Goal: Information Seeking & Learning: Learn about a topic

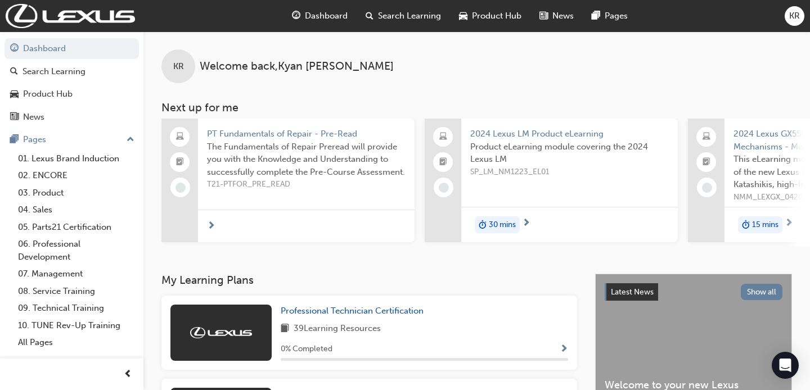
click at [501, 15] on span "Product Hub" at bounding box center [496, 16] width 49 height 13
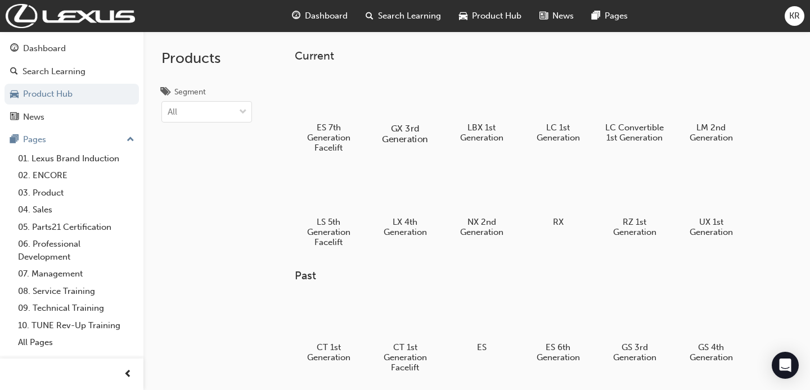
click at [409, 110] on div at bounding box center [404, 96] width 62 height 44
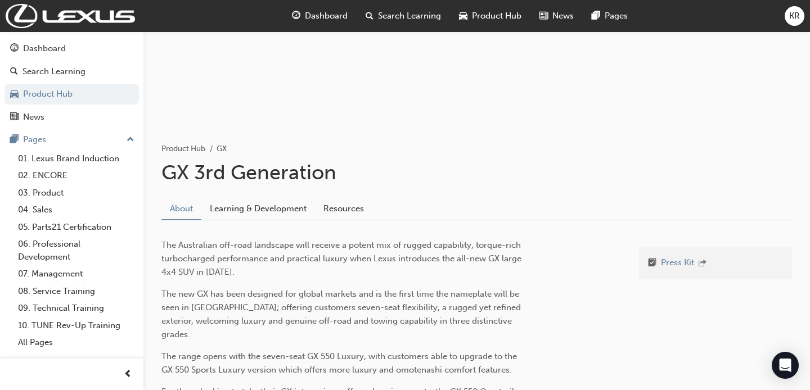
scroll to position [130, 0]
click at [265, 204] on link "Learning & Development" at bounding box center [258, 207] width 114 height 21
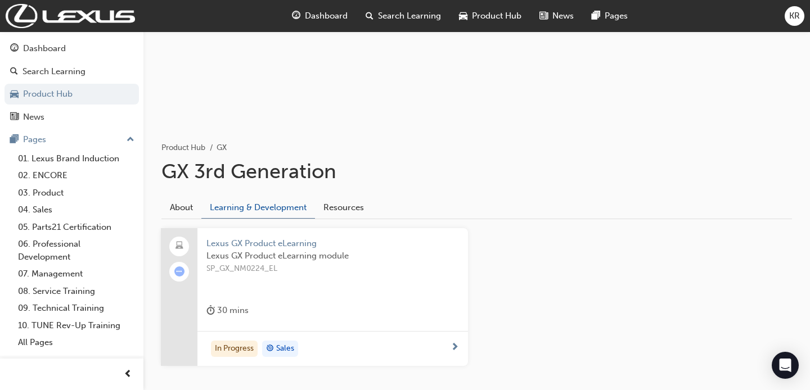
scroll to position [188, 0]
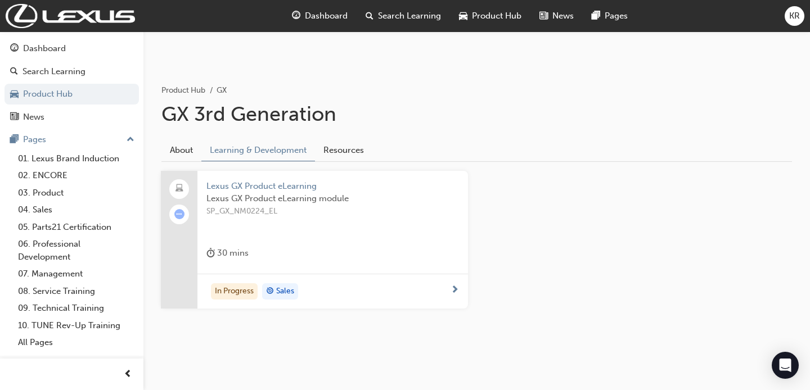
click at [305, 209] on span "SP_GX_NM0224_EL" at bounding box center [332, 211] width 253 height 13
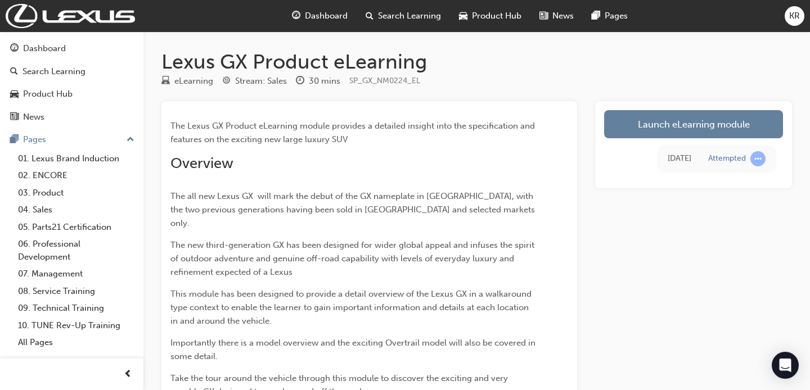
scroll to position [40, 0]
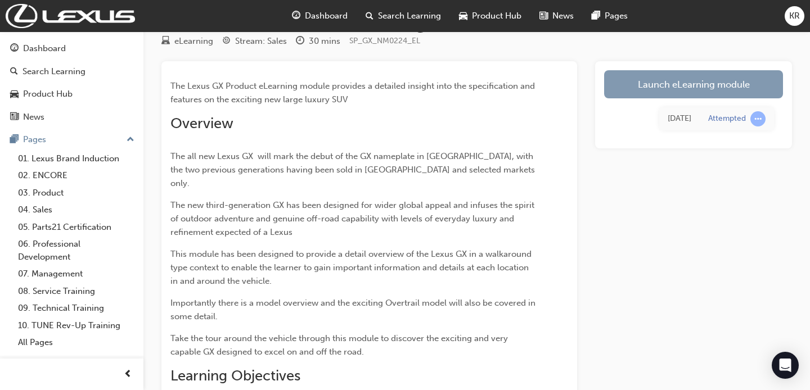
click at [668, 83] on link "Launch eLearning module" at bounding box center [693, 84] width 179 height 28
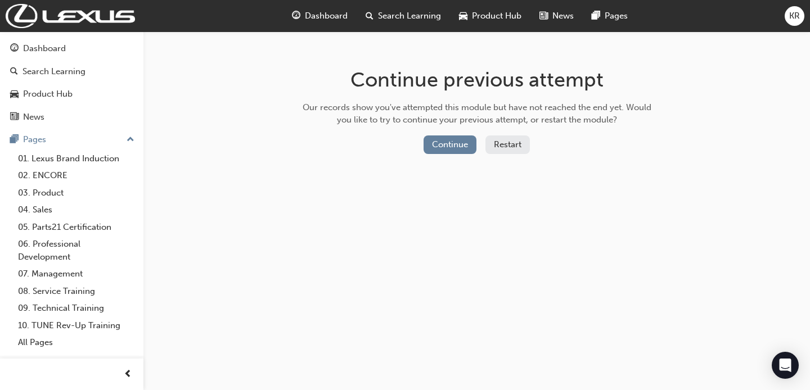
click at [506, 147] on button "Restart" at bounding box center [507, 145] width 44 height 19
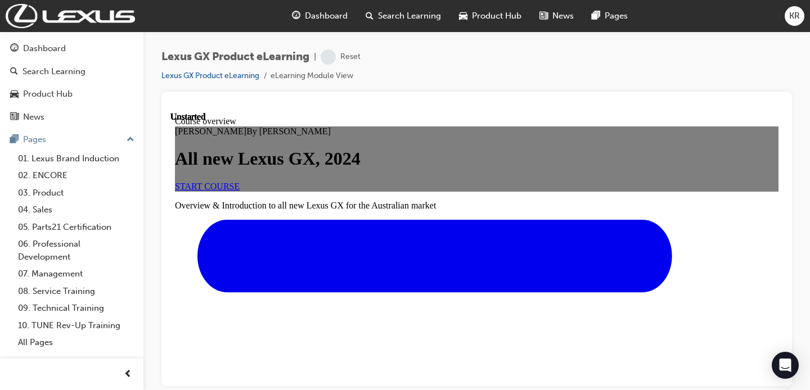
click at [240, 191] on link "START COURSE" at bounding box center [207, 186] width 65 height 10
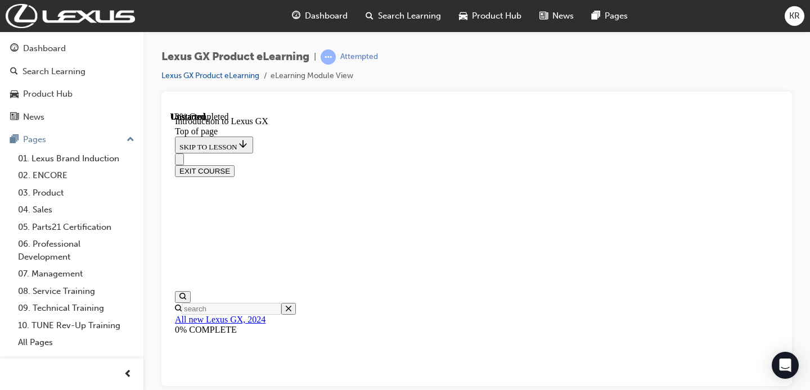
scroll to position [618, 0]
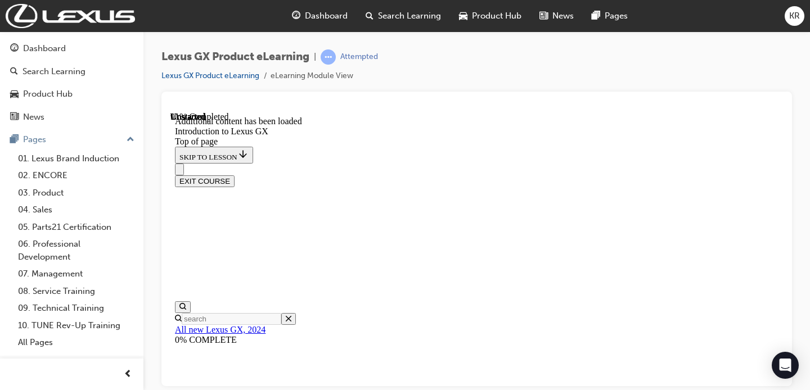
scroll to position [2605, 0]
drag, startPoint x: 480, startPoint y: 181, endPoint x: 629, endPoint y: 180, distance: 149.0
copy p "Body on Frame design"
drag, startPoint x: 476, startPoint y: 222, endPoint x: 582, endPoint y: 226, distance: 105.8
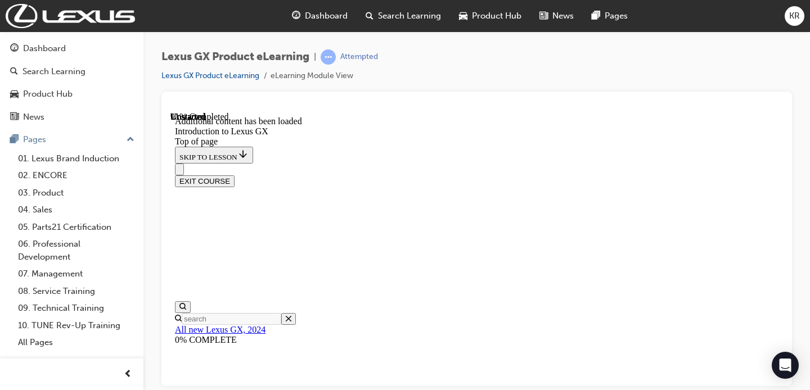
drag, startPoint x: 547, startPoint y: 228, endPoint x: 463, endPoint y: 225, distance: 83.3
drag, startPoint x: 479, startPoint y: 229, endPoint x: 604, endPoint y: 231, distance: 124.9
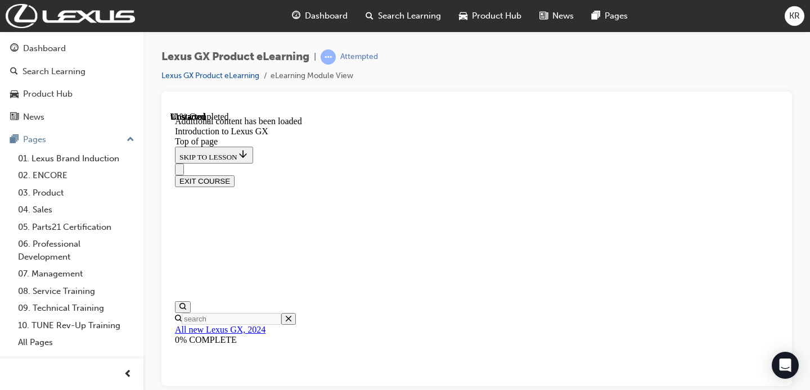
copy p "Monocoque body"
drag, startPoint x: 481, startPoint y: 271, endPoint x: 584, endPoint y: 272, distance: 102.4
copy p "Unitary body"
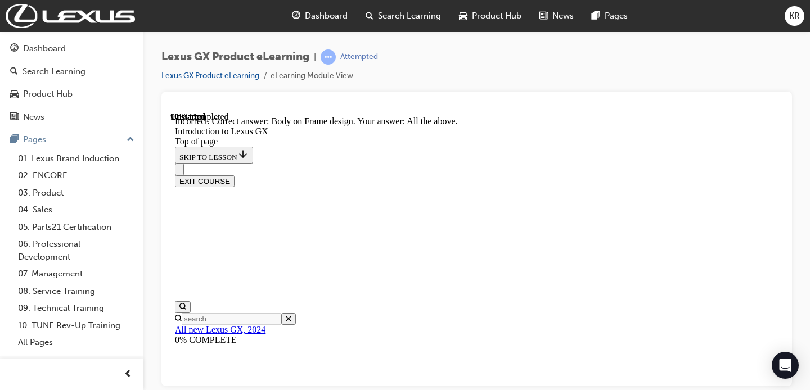
scroll to position [2640, 0]
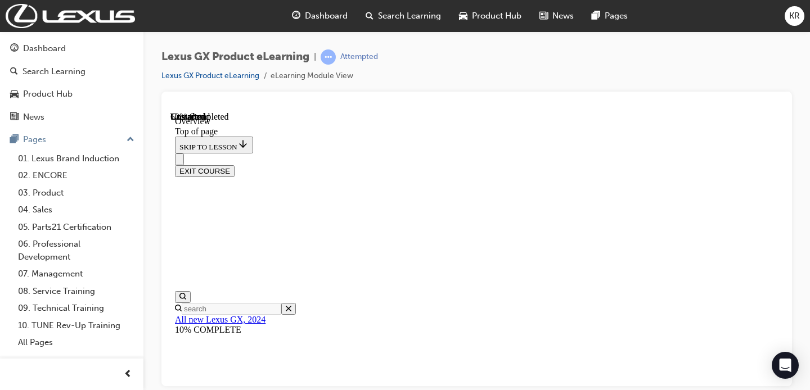
scroll to position [967, 0]
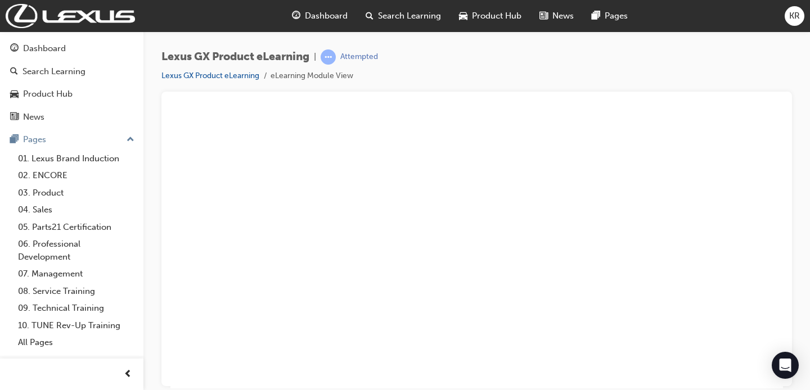
click at [699, 338] on button "Unzoom image" at bounding box center [476, 249] width 612 height 277
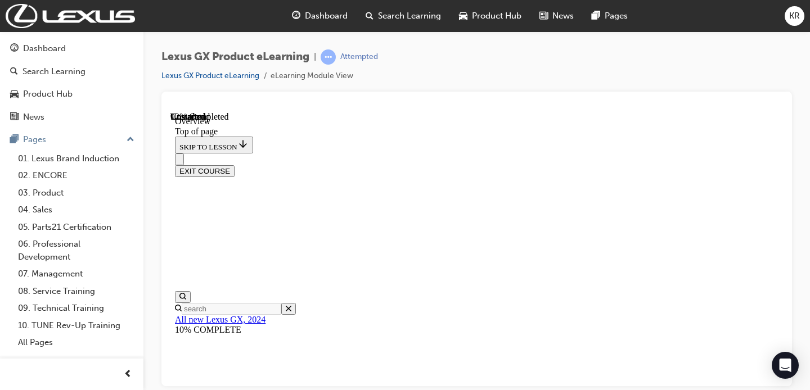
scroll to position [1899, 0]
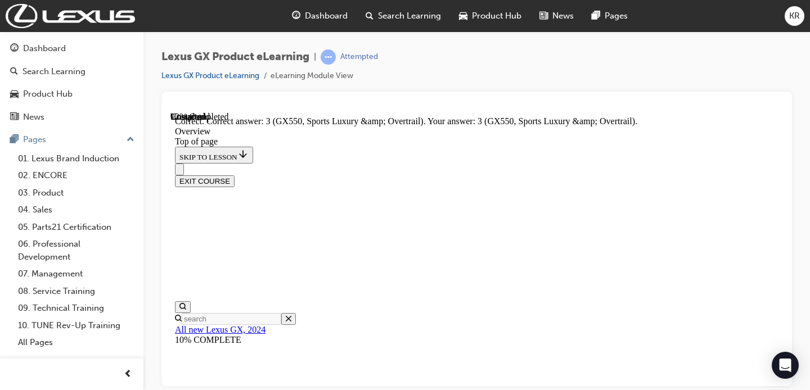
scroll to position [2115, 0]
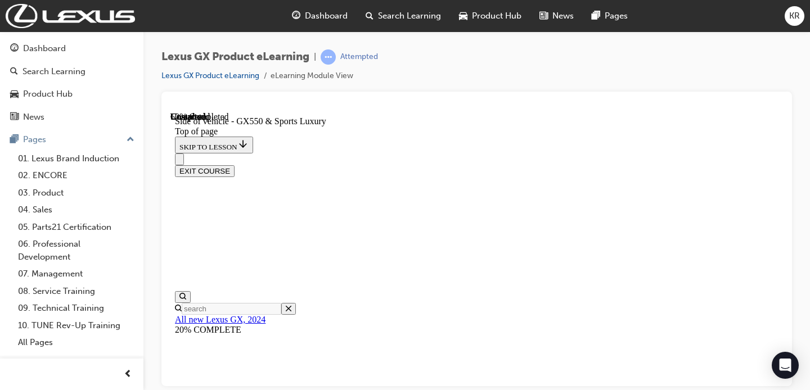
scroll to position [393, 0]
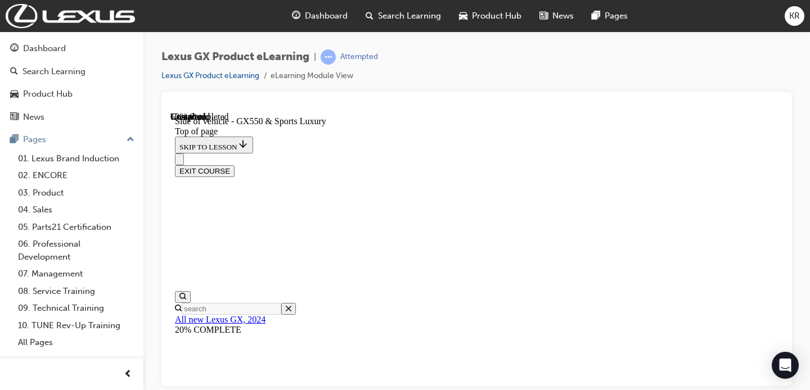
scroll to position [307, 0]
click at [688, 109] on div at bounding box center [476, 106] width 612 height 11
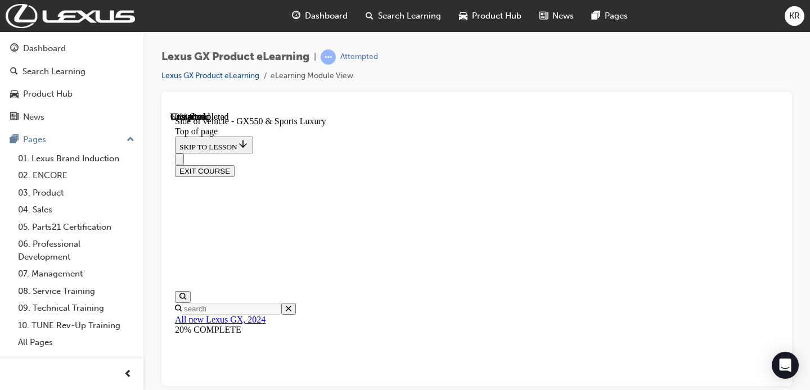
scroll to position [624, 0]
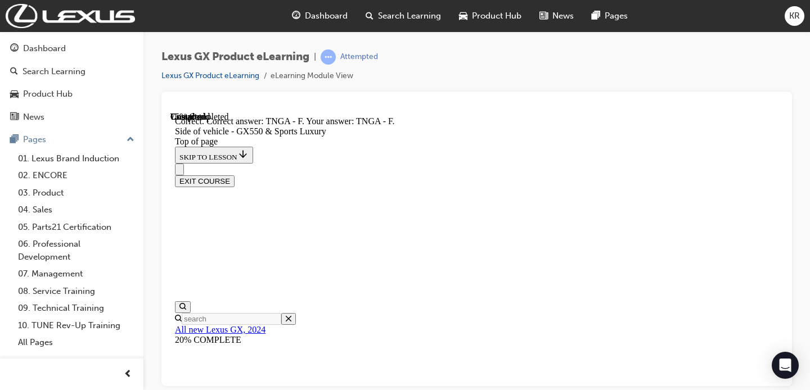
scroll to position [912, 0]
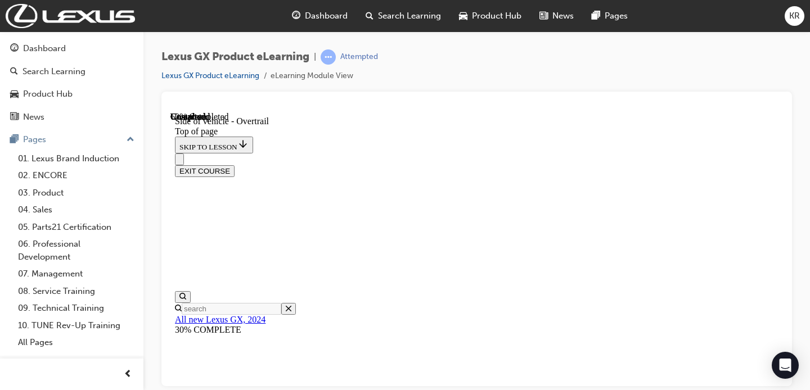
scroll to position [1010, 0]
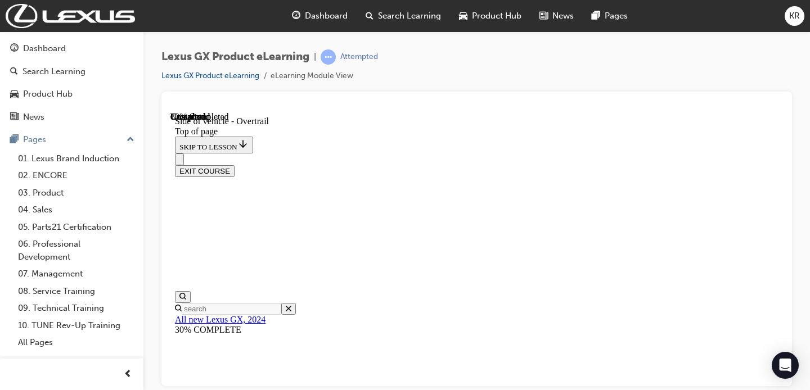
scroll to position [286, 0]
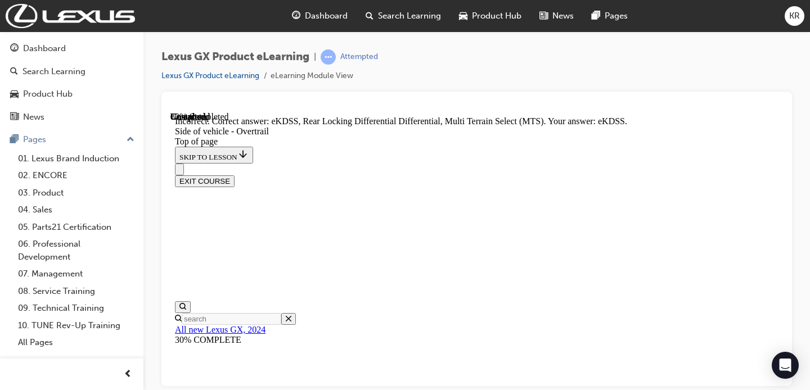
scroll to position [1569, 0]
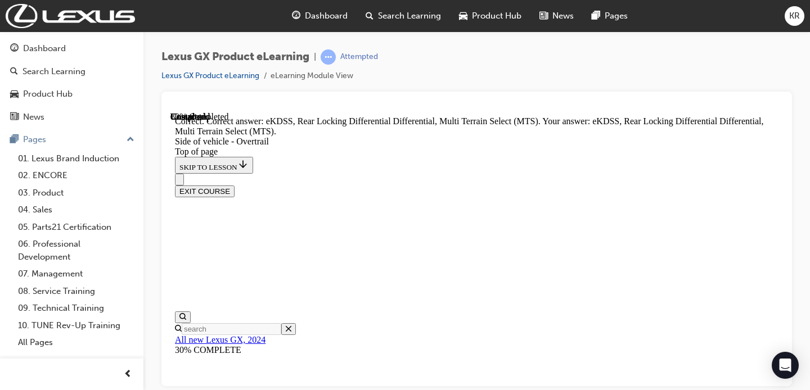
scroll to position [1586, 0]
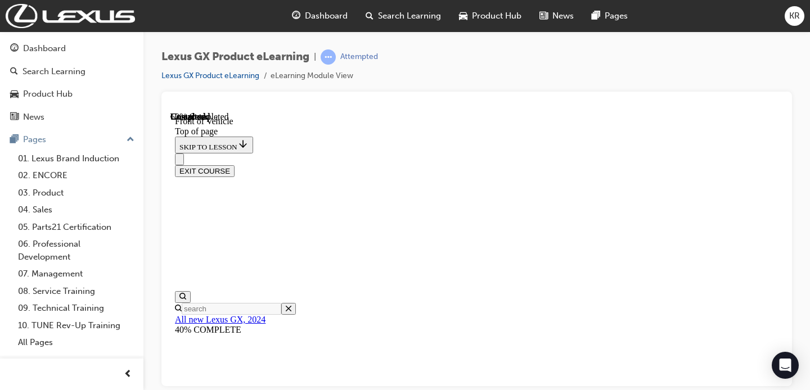
scroll to position [373, 0]
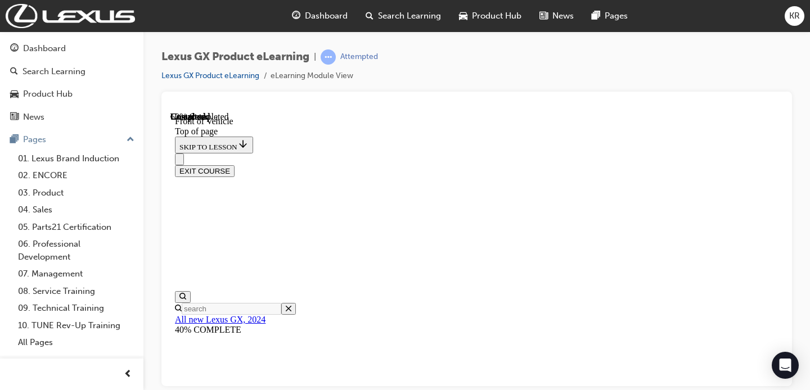
scroll to position [257, 0]
click at [552, 92] on div at bounding box center [476, 239] width 630 height 295
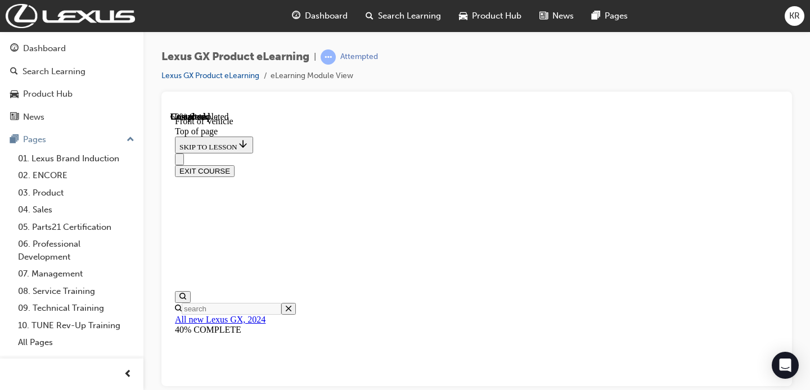
scroll to position [371, 0]
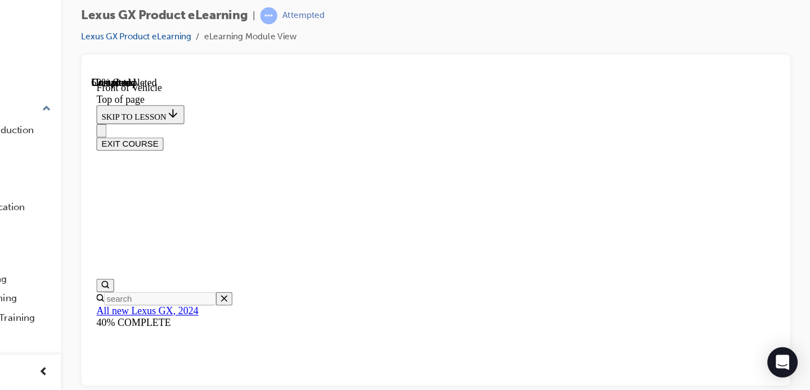
scroll to position [0, 0]
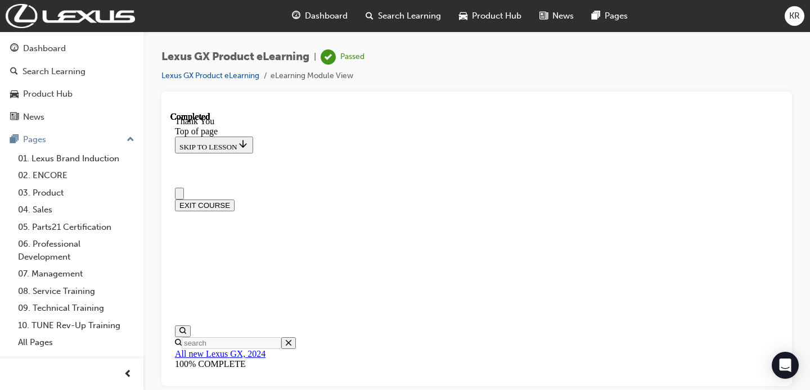
click at [501, 17] on span "Product Hub" at bounding box center [496, 16] width 49 height 13
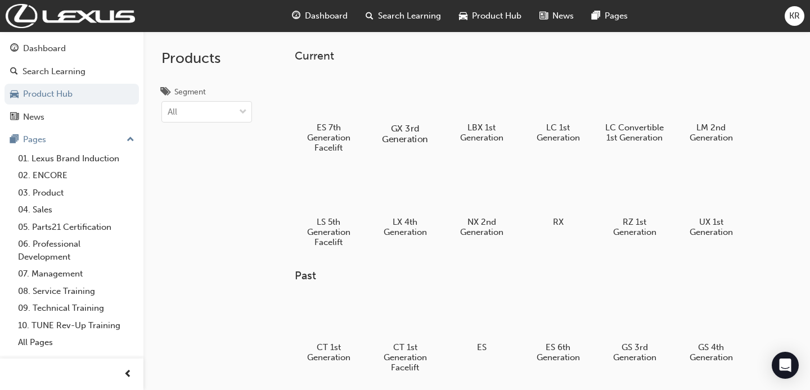
click at [394, 82] on div at bounding box center [404, 96] width 62 height 44
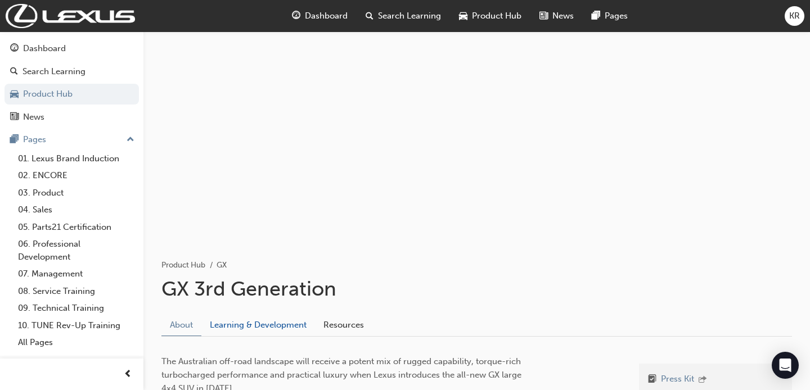
click at [301, 326] on link "Learning & Development" at bounding box center [258, 324] width 114 height 21
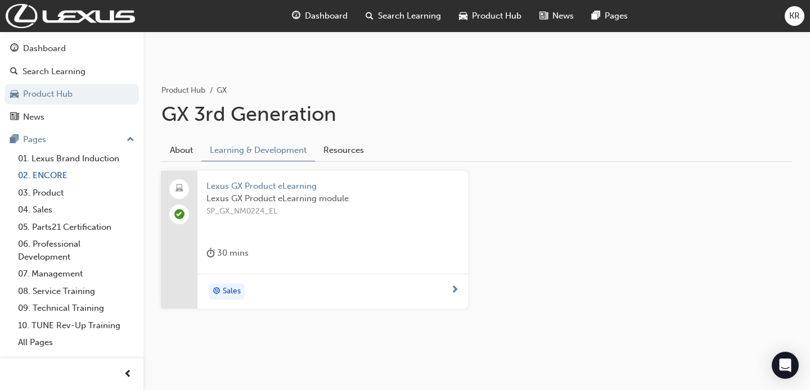
click at [71, 172] on link "02. ENCORE" at bounding box center [75, 175] width 125 height 17
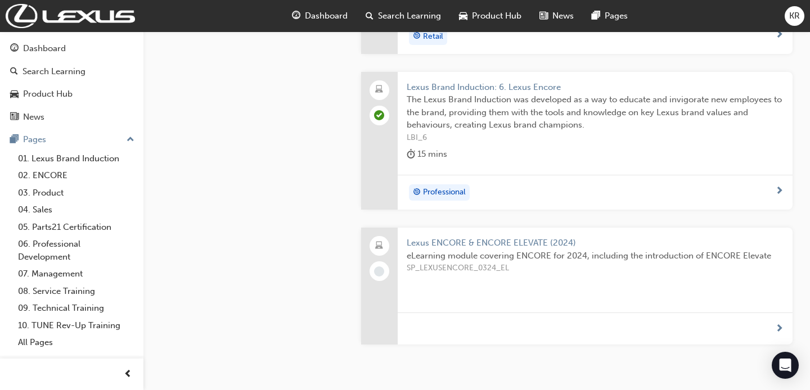
click at [477, 244] on span "Lexus ENCORE & ENCORE ELEVATE (2024)" at bounding box center [595, 243] width 377 height 13
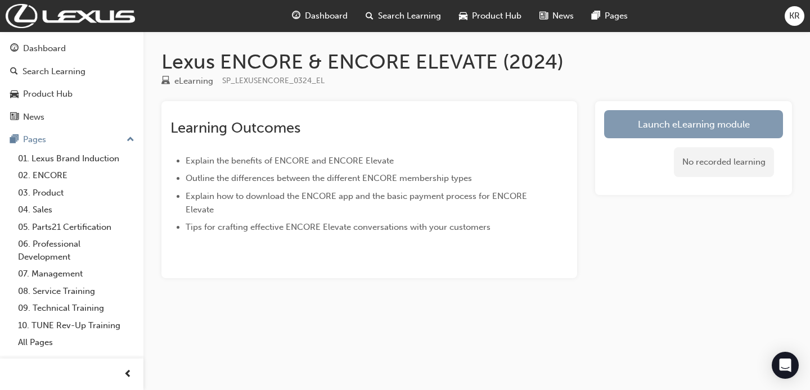
click at [699, 125] on link "Launch eLearning module" at bounding box center [693, 124] width 179 height 28
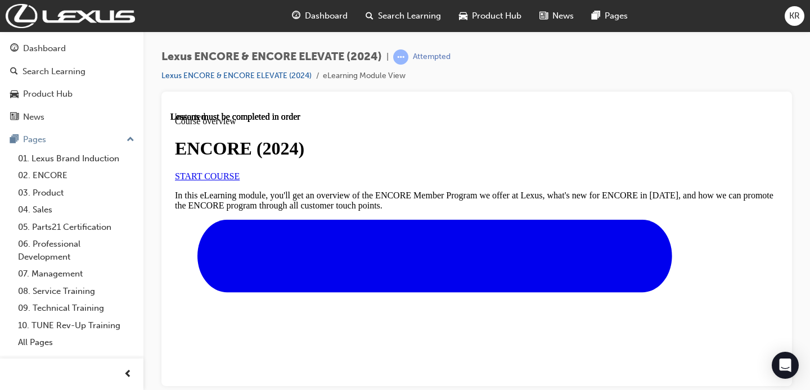
click at [240, 181] on span "START COURSE" at bounding box center [207, 176] width 65 height 10
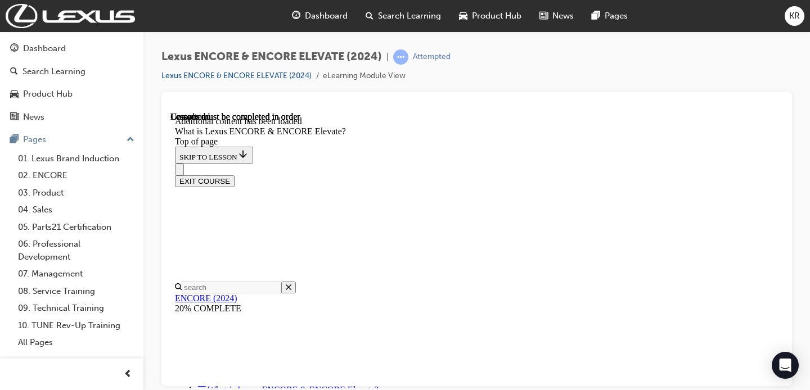
scroll to position [1857, 0]
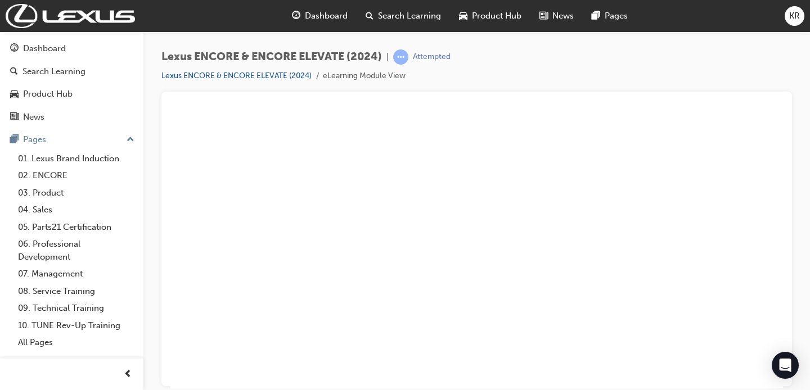
click at [570, 208] on button "Unzoom image" at bounding box center [476, 249] width 612 height 277
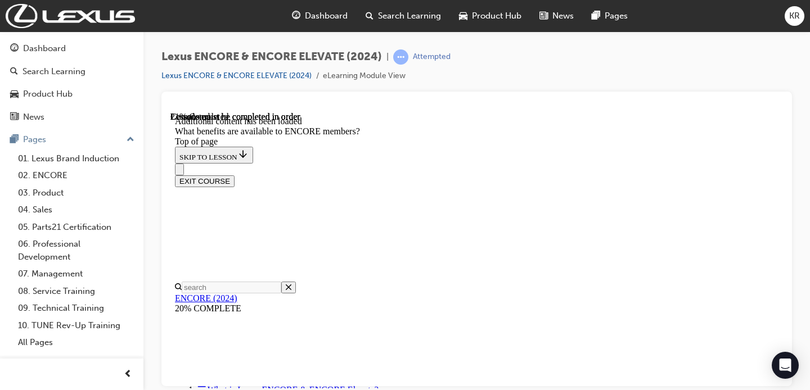
scroll to position [873, 0]
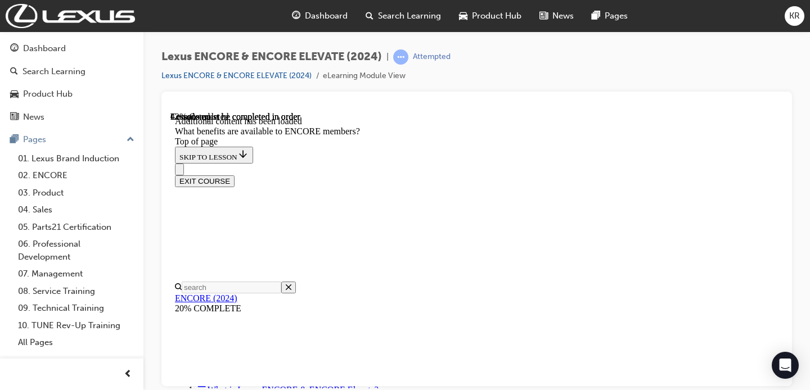
scroll to position [1539, 0]
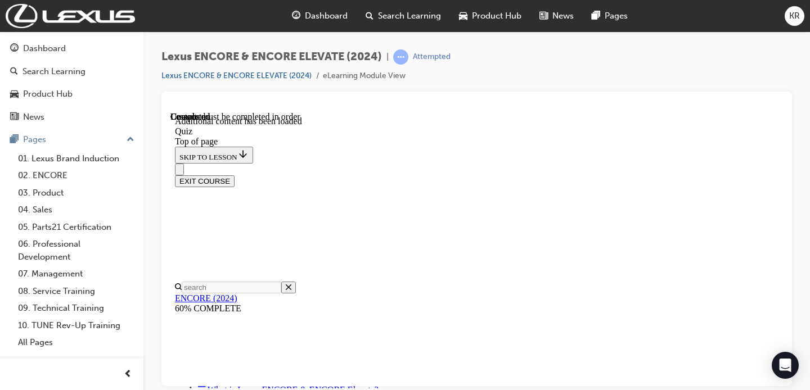
scroll to position [111, 0]
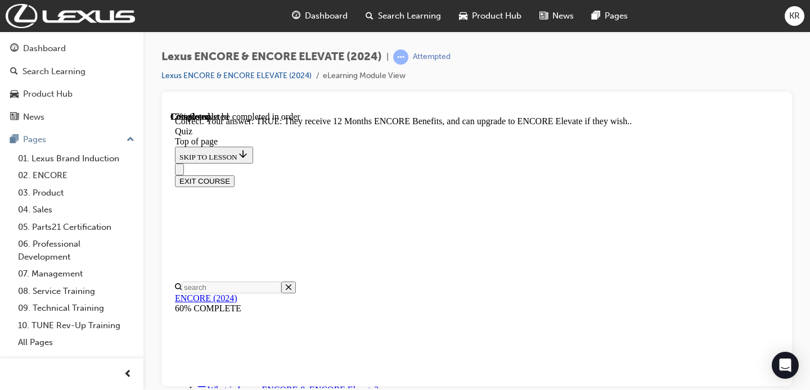
scroll to position [268, 0]
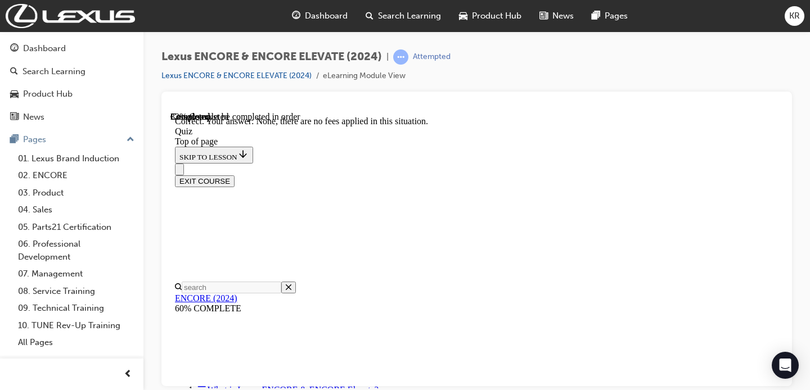
scroll to position [245, 0]
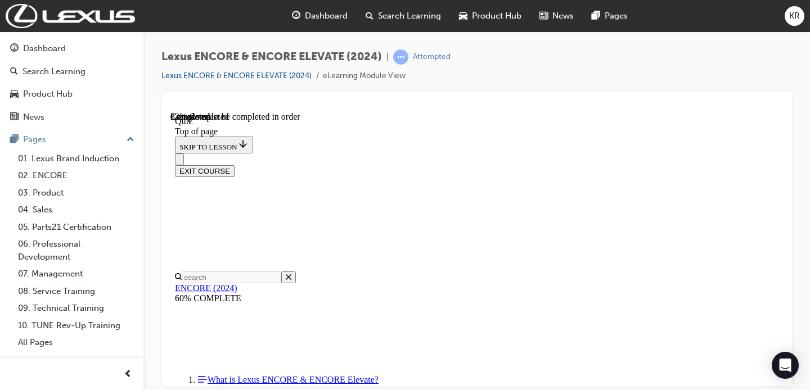
scroll to position [141, 0]
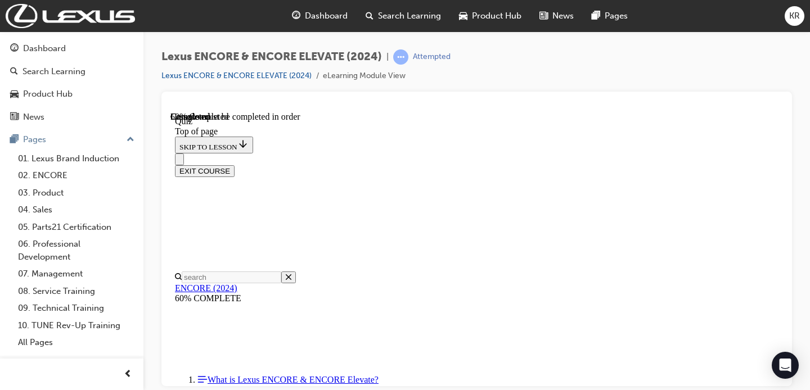
scroll to position [236, 0]
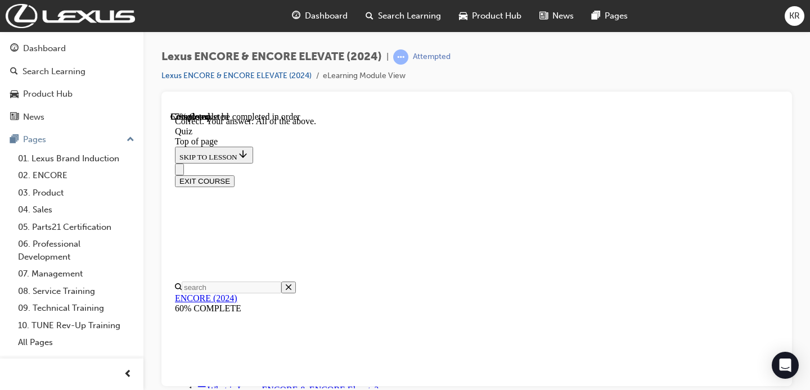
scroll to position [402, 0]
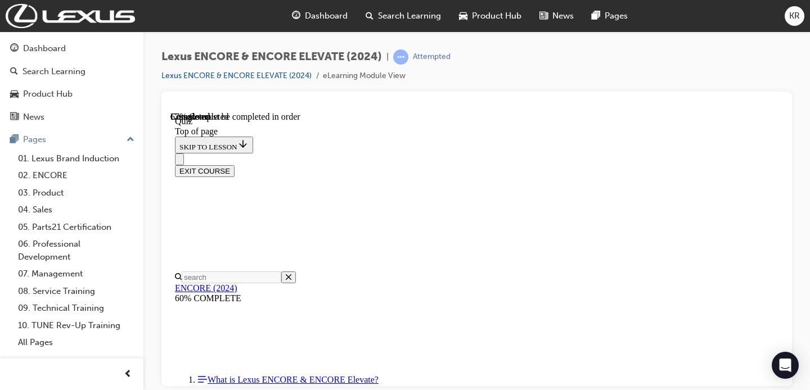
scroll to position [146, 0]
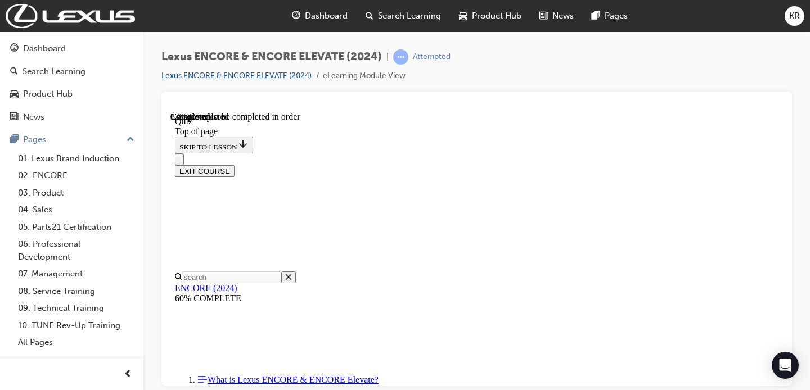
scroll to position [156, 0]
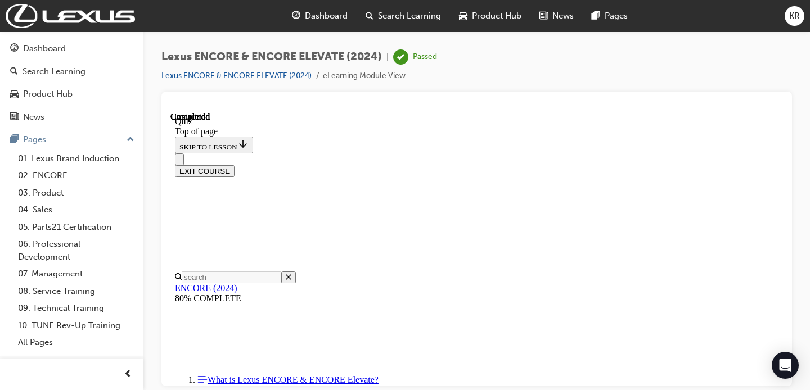
scroll to position [334, 0]
click at [497, 18] on span "Product Hub" at bounding box center [496, 16] width 49 height 13
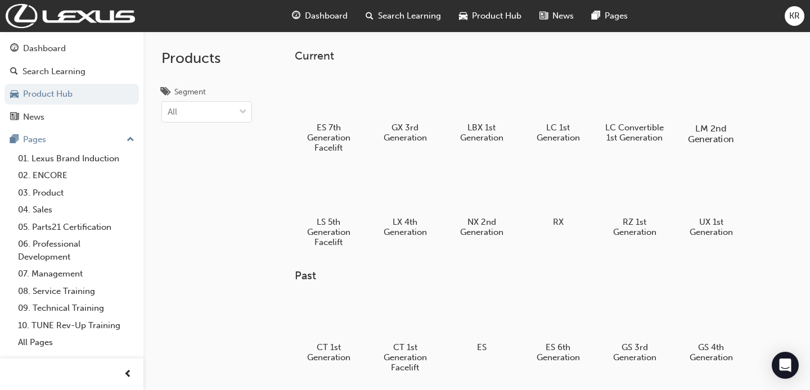
click at [695, 107] on div at bounding box center [710, 96] width 62 height 44
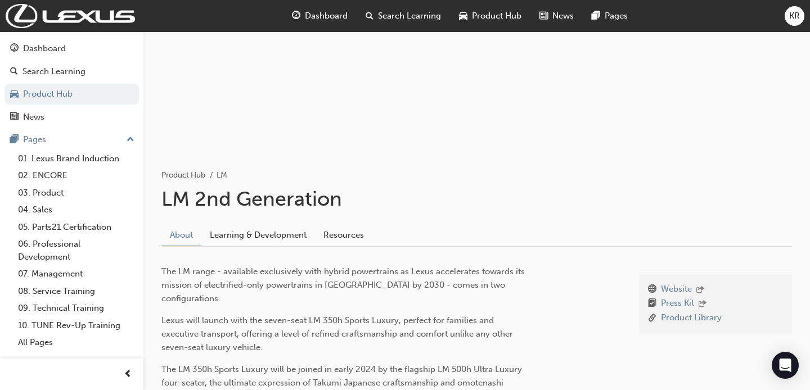
scroll to position [110, 0]
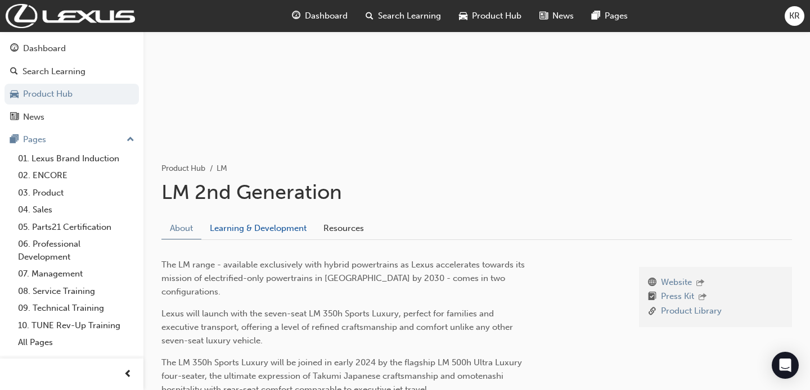
click at [249, 218] on link "Learning & Development" at bounding box center [258, 228] width 114 height 21
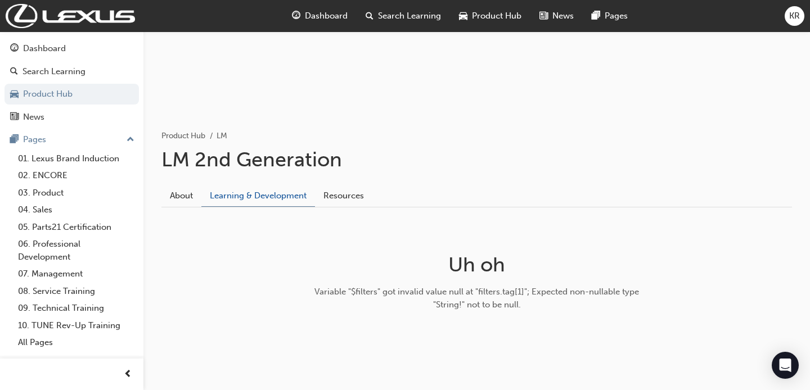
scroll to position [140, 0]
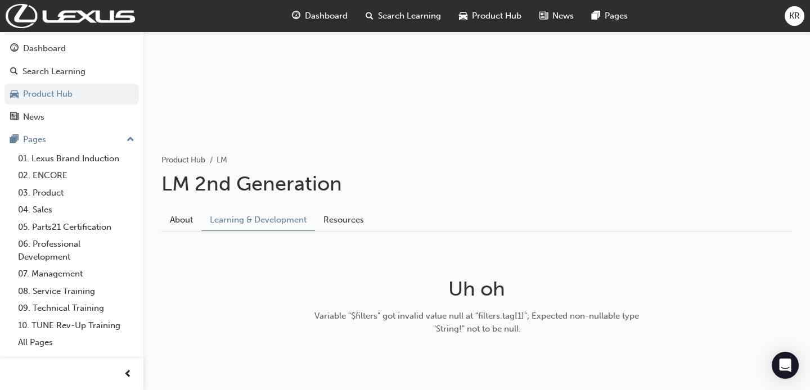
scroll to position [172, 0]
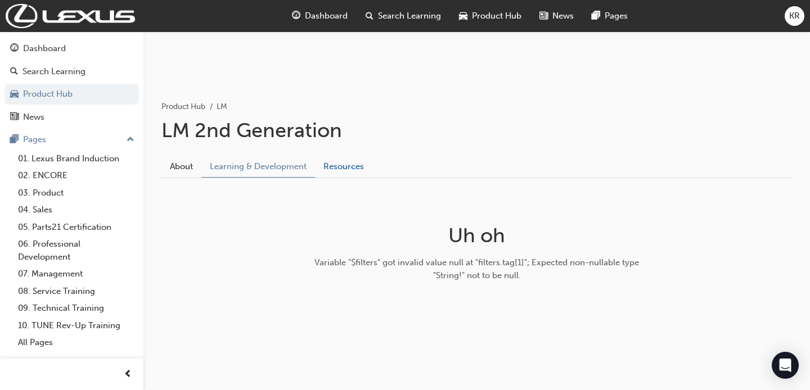
click at [348, 170] on link "Resources" at bounding box center [343, 166] width 57 height 21
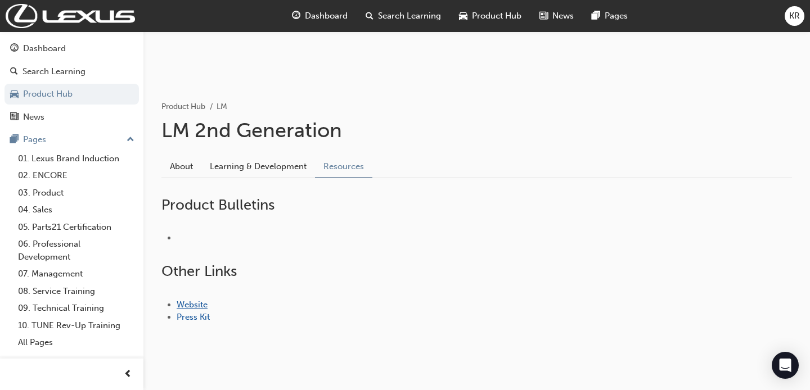
click at [193, 300] on link "Website" at bounding box center [192, 305] width 31 height 10
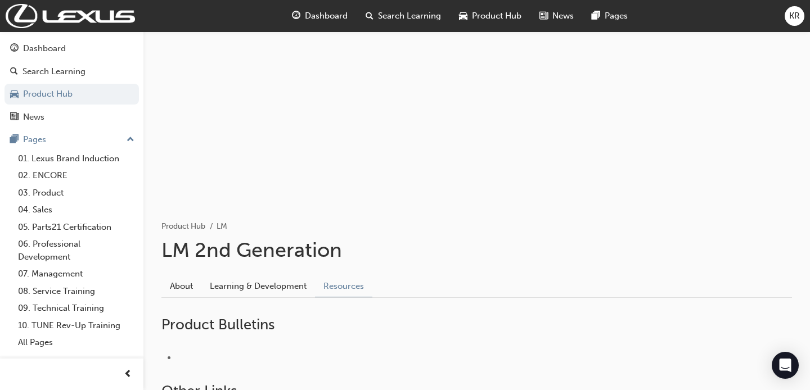
scroll to position [64, 0]
